Goal: Find specific page/section: Find specific page/section

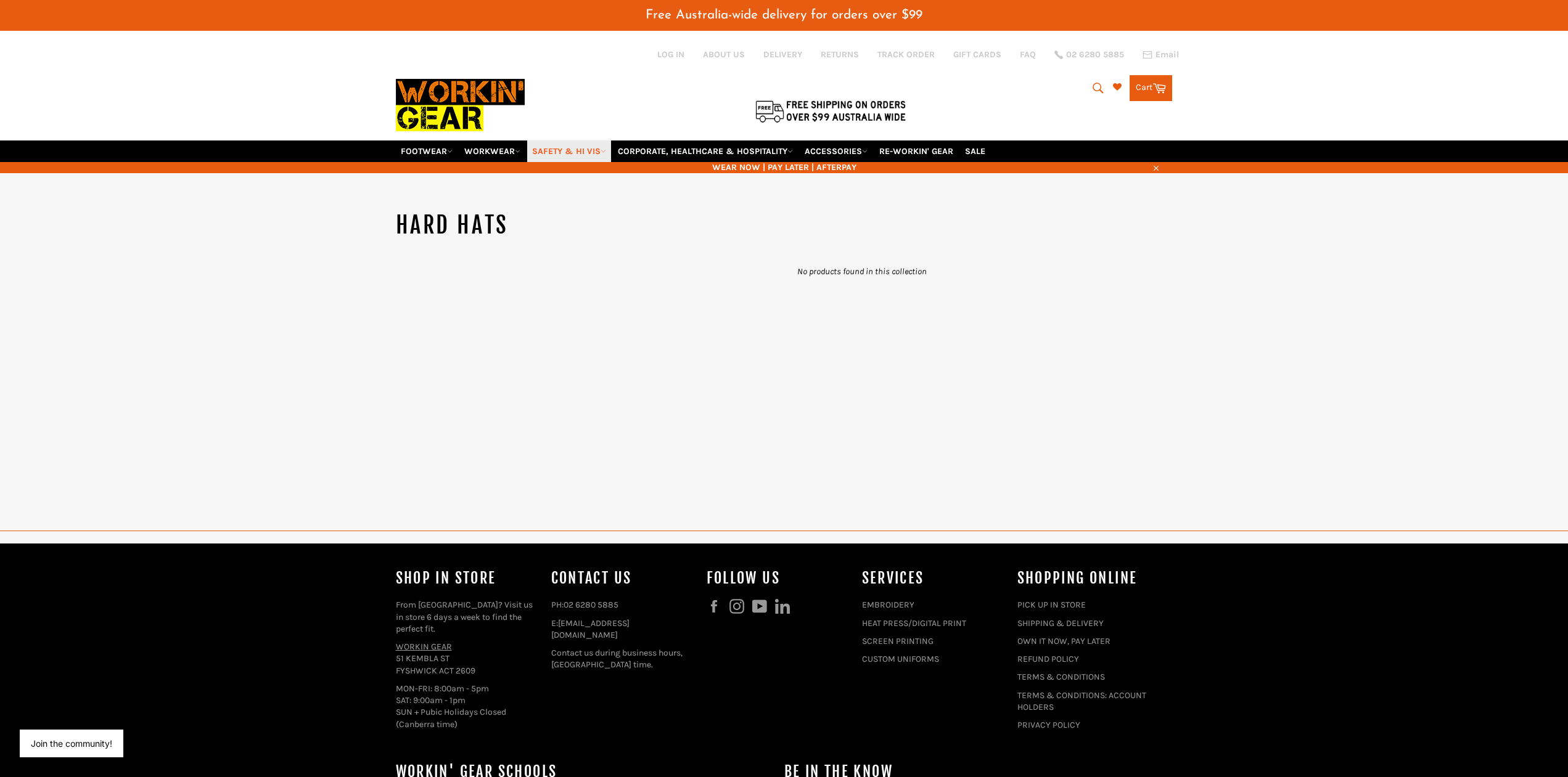
click at [580, 162] on link "SAFETY & HI VIS" at bounding box center [569, 151] width 84 height 22
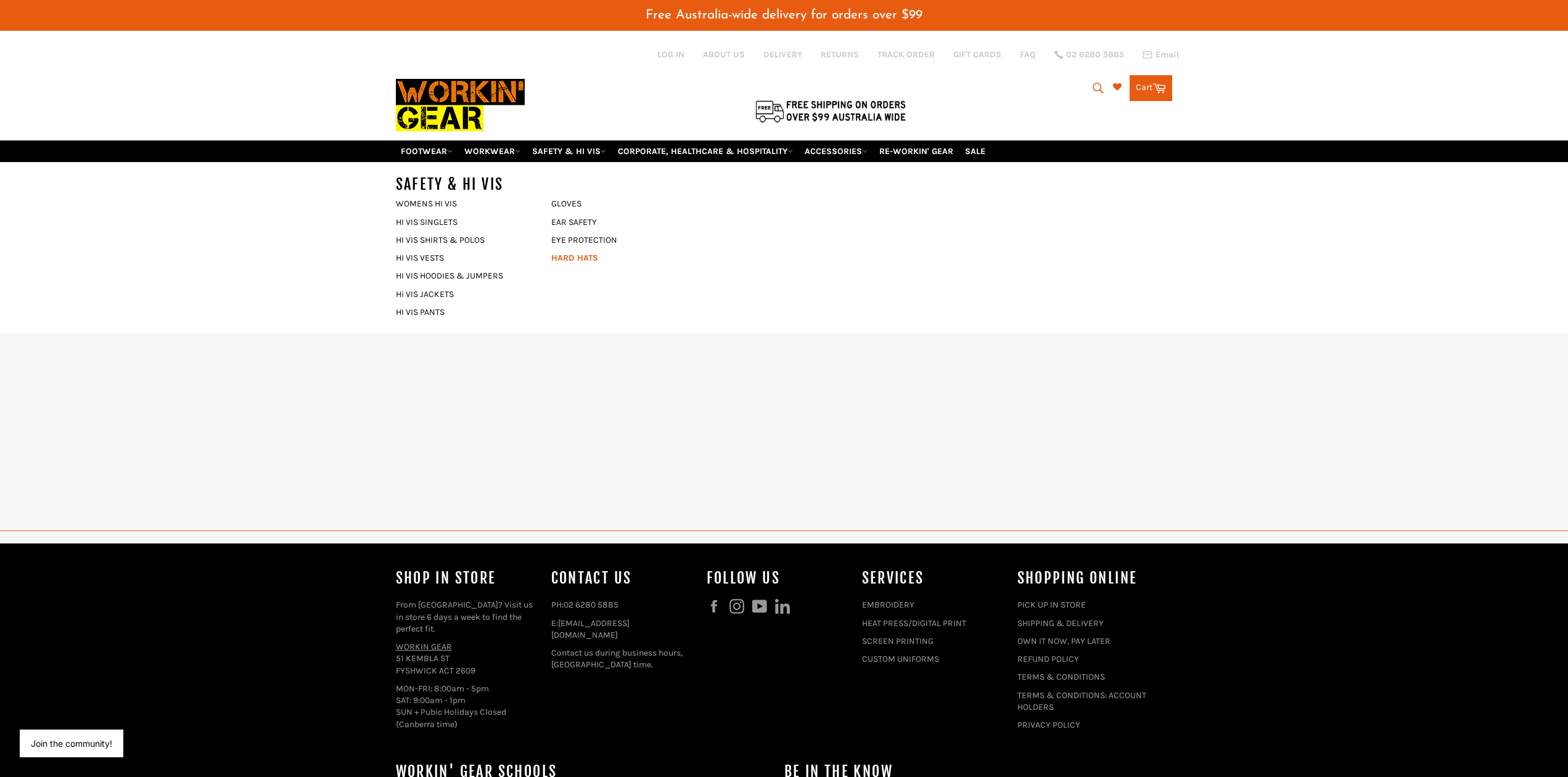
click at [570, 267] on link "HARD HATS" at bounding box center [620, 258] width 149 height 18
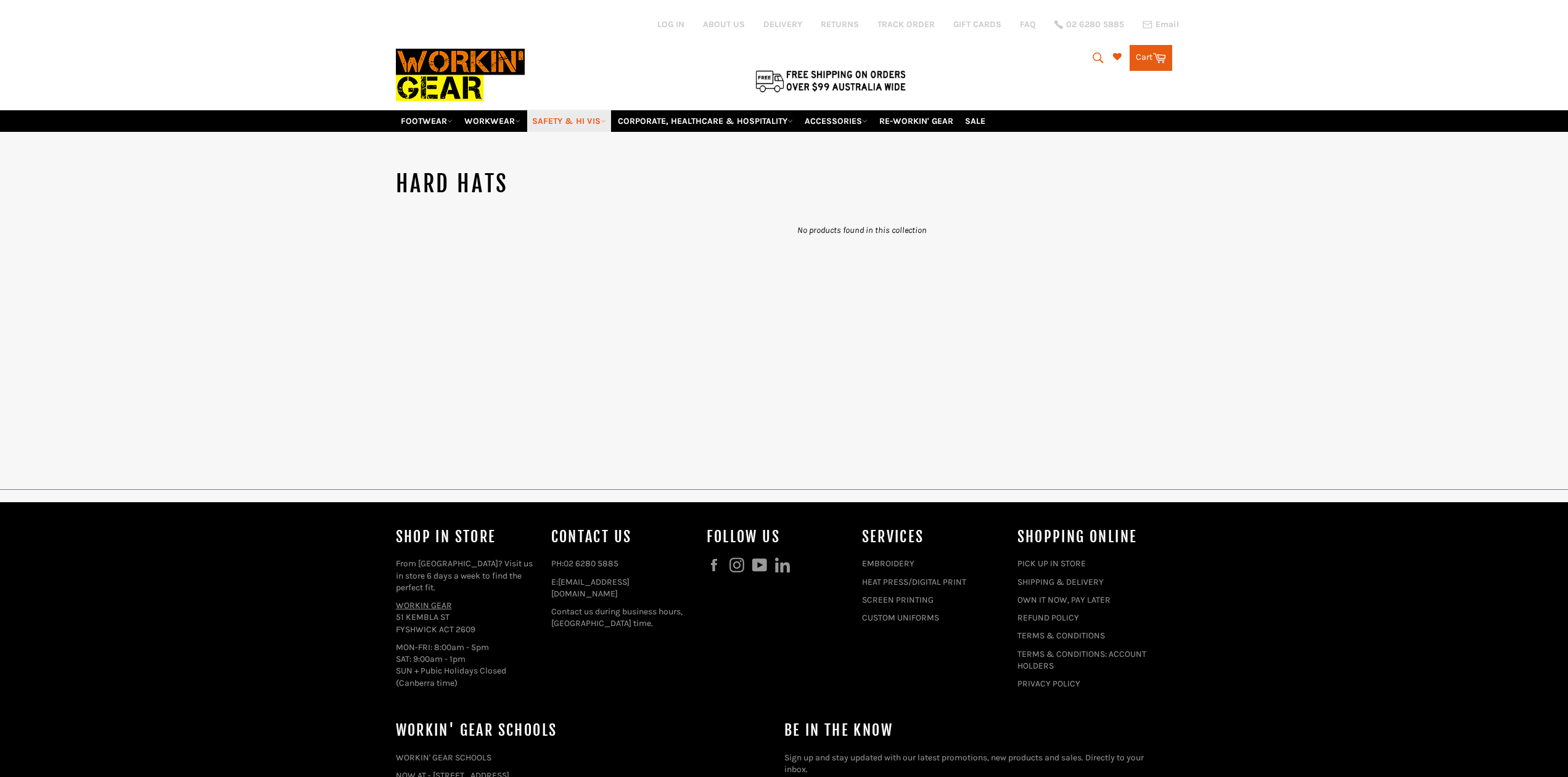
click at [595, 132] on link "SAFETY & HI VIS" at bounding box center [569, 121] width 84 height 22
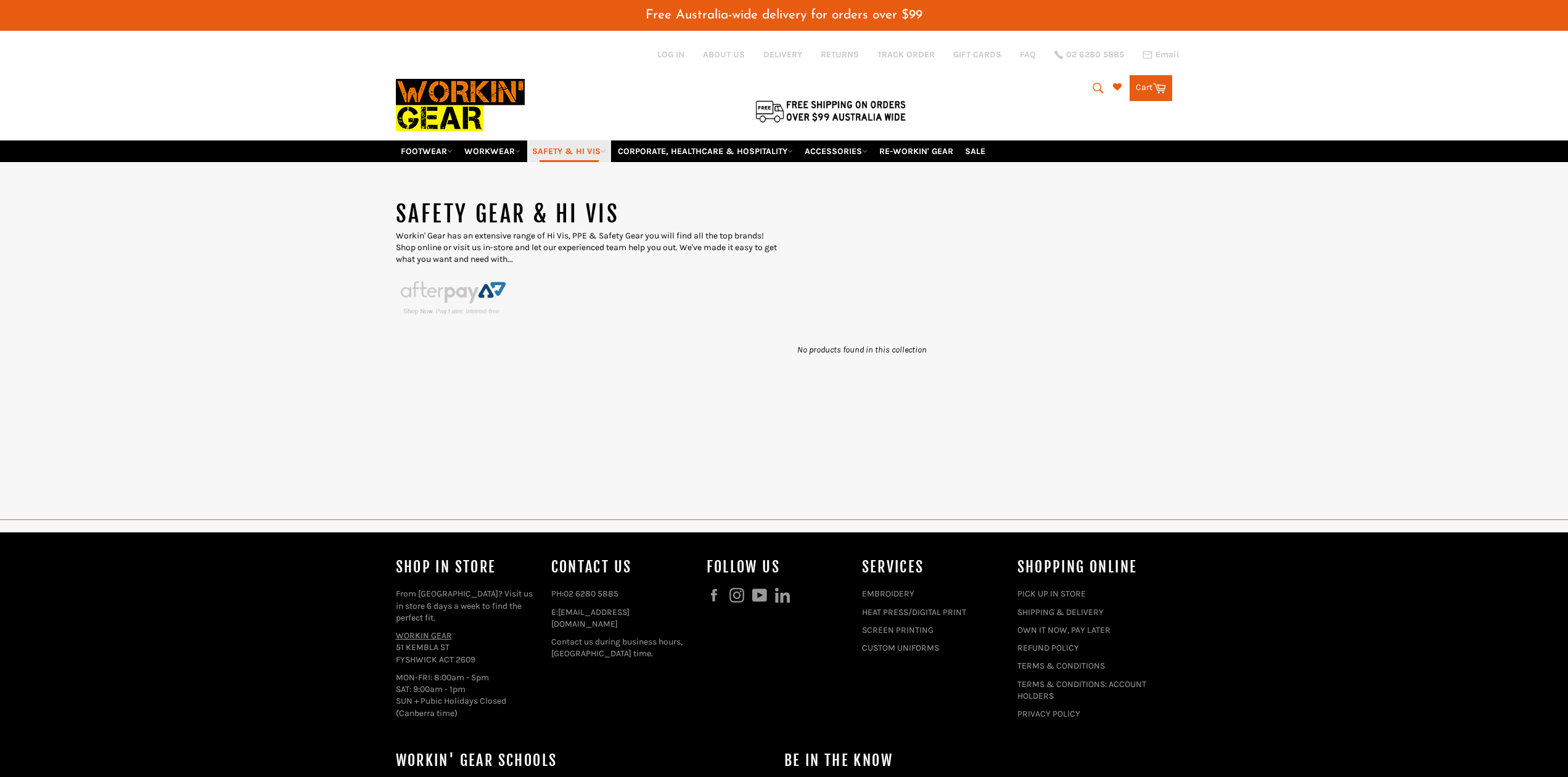
click at [606, 154] on icon at bounding box center [604, 151] width 5 height 5
click at [627, 207] on div "SAFETY GEAR & HI VIS Workin' Gear has an extensive range of Hi Vis, PPE & Safet…" at bounding box center [784, 550] width 1568 height 776
